Goal: Information Seeking & Learning: Learn about a topic

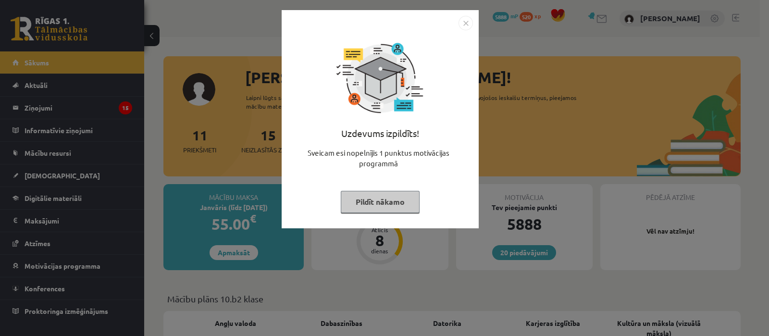
click at [375, 200] on button "Pildīt nākamo" at bounding box center [380, 202] width 79 height 22
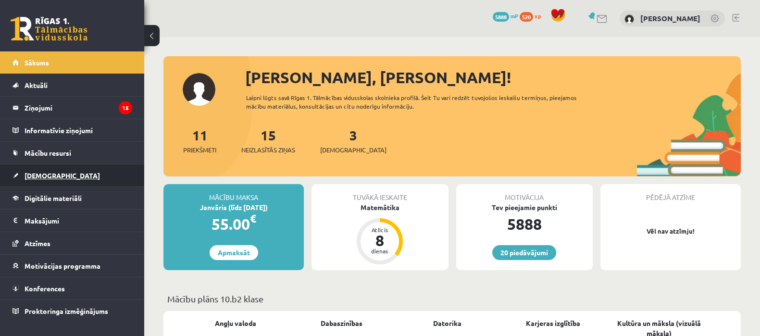
click at [41, 174] on span "[DEMOGRAPHIC_DATA]" at bounding box center [62, 175] width 75 height 9
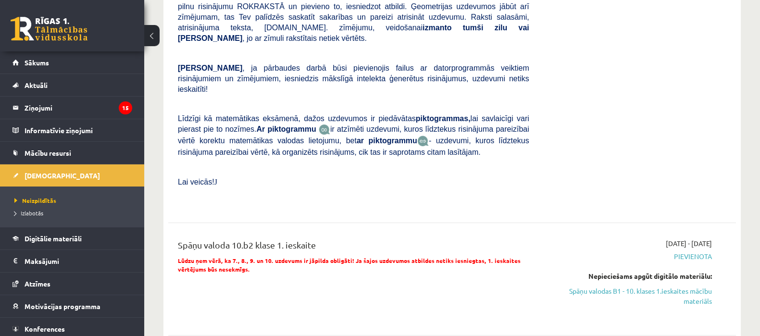
scroll to position [360, 0]
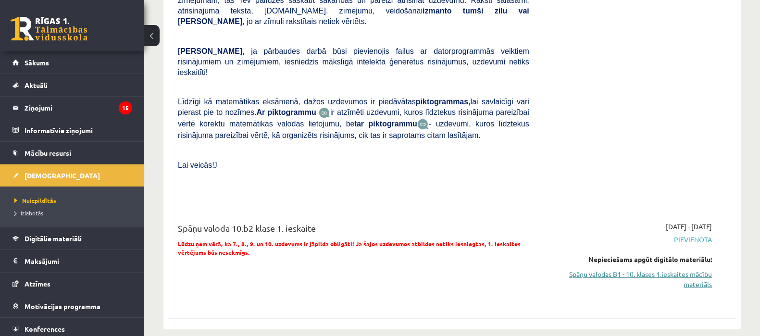
click at [605, 269] on link "Spāņu valodas B1 - 10. klases 1.ieskaites mācību materiāls" at bounding box center [627, 279] width 168 height 20
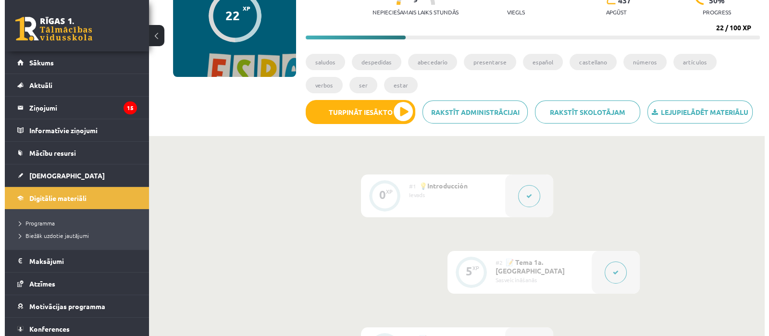
scroll to position [120, 0]
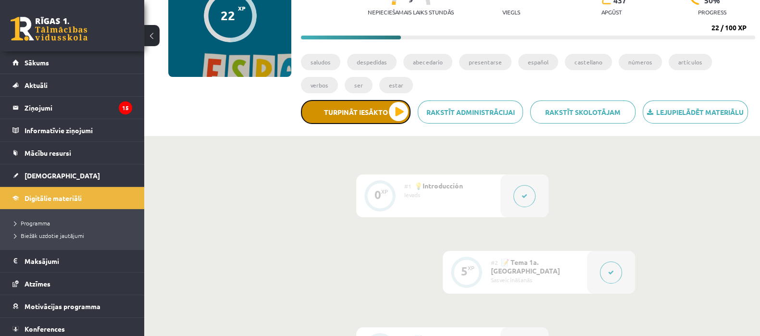
click at [347, 116] on button "Turpināt iesākto" at bounding box center [356, 112] width 110 height 24
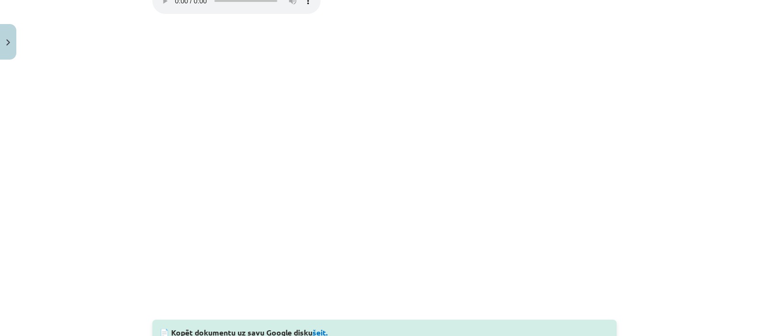
scroll to position [541, 0]
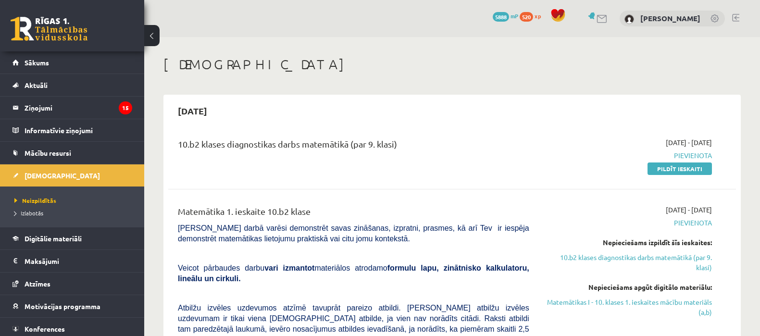
scroll to position [360, 0]
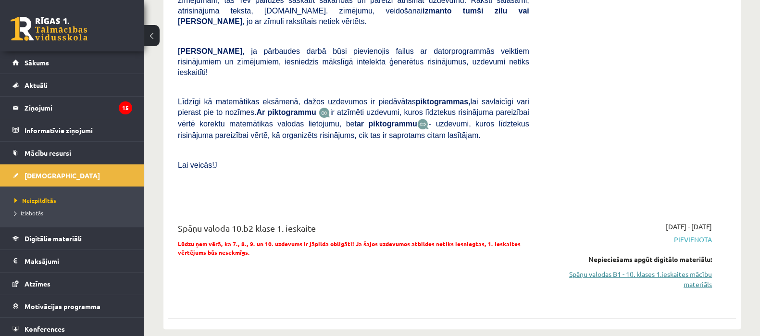
click at [651, 269] on link "Spāņu valodas B1 - 10. klases 1.ieskaites mācību materiāls" at bounding box center [627, 279] width 168 height 20
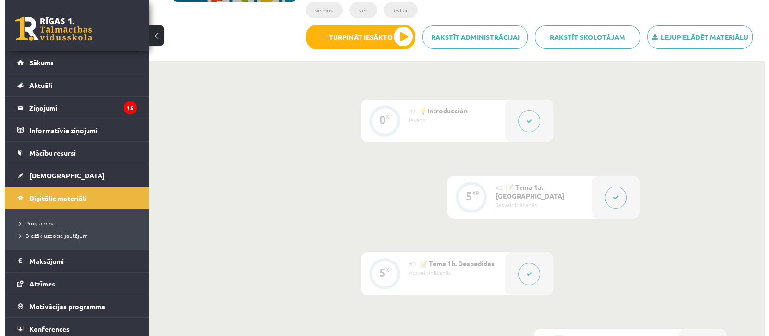
scroll to position [180, 0]
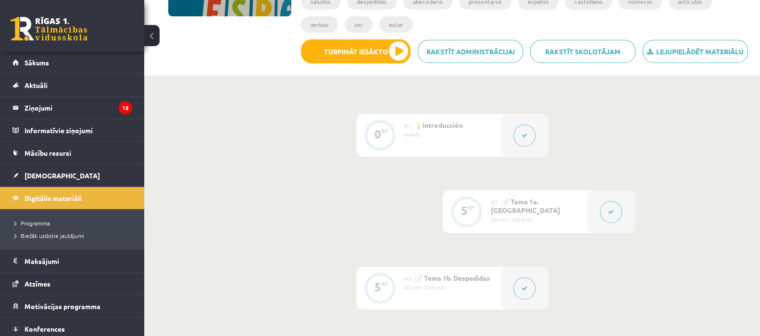
click at [611, 210] on icon at bounding box center [611, 212] width 6 height 6
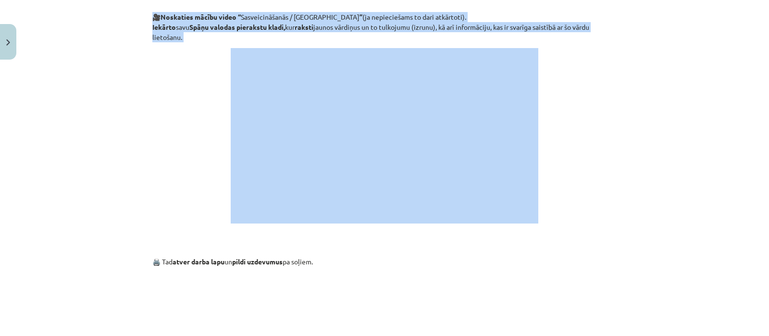
scroll to position [480, 0]
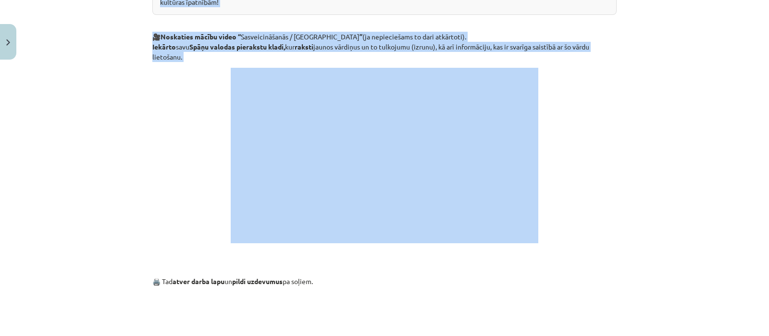
drag, startPoint x: 162, startPoint y: 172, endPoint x: 468, endPoint y: 55, distance: 327.7
click at [468, 55] on div "Saludos / Sasveicināšanās 💡 Kas mums priekšā? Ieklausīties un izrunāt jaunas sk…" at bounding box center [384, 146] width 464 height 908
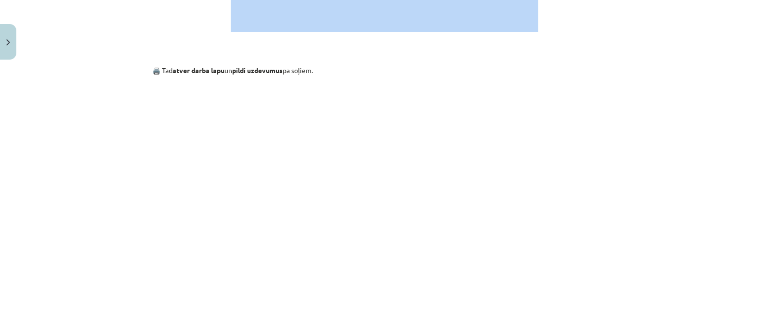
scroll to position [721, 0]
